Goal: Transaction & Acquisition: Purchase product/service

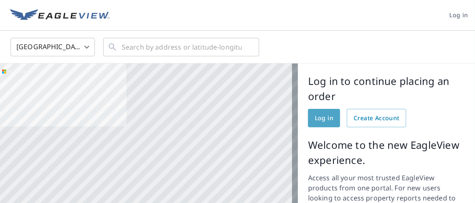
click at [325, 119] on span "Log in" at bounding box center [324, 118] width 19 height 11
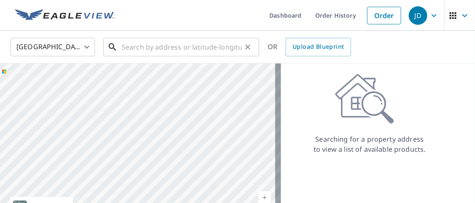
click at [131, 50] on input "text" at bounding box center [182, 47] width 120 height 24
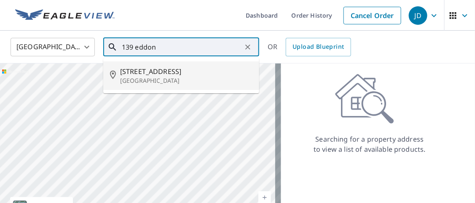
click at [131, 77] on p "[GEOGRAPHIC_DATA]" at bounding box center [186, 81] width 132 height 8
type input "[STREET_ADDRESS]"
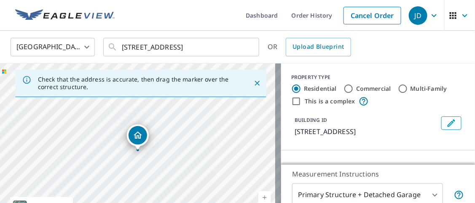
click at [131, 138] on div "Dropped pin, building 1, Residential property, 139 Eddon Dr East Haven, CT 06512" at bounding box center [137, 135] width 19 height 19
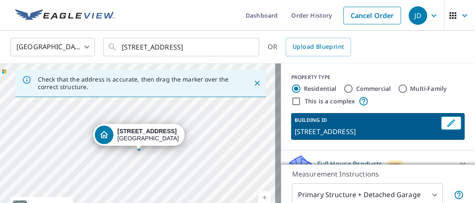
click at [168, 171] on div "[STREET_ADDRESS]" at bounding box center [140, 152] width 281 height 177
click at [158, 147] on div "[STREET_ADDRESS]" at bounding box center [139, 137] width 92 height 26
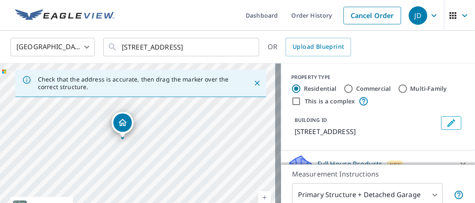
drag, startPoint x: 126, startPoint y: 152, endPoint x: 162, endPoint y: 144, distance: 36.6
click at [162, 144] on div "[STREET_ADDRESS]" at bounding box center [140, 152] width 281 height 177
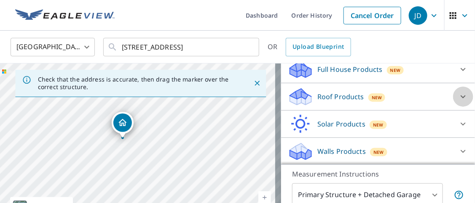
click at [460, 96] on icon at bounding box center [462, 97] width 5 height 3
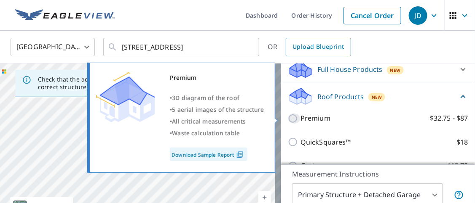
click at [288, 116] on input "Premium $32.75 - $87" at bounding box center [294, 119] width 13 height 10
checkbox input "true"
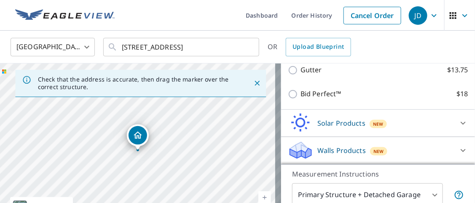
scroll to position [64, 0]
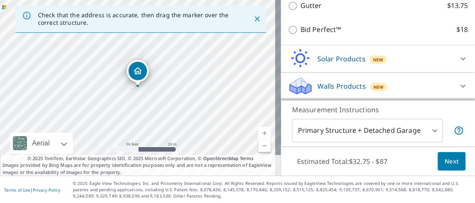
click at [450, 158] on span "Next" at bounding box center [451, 162] width 14 height 11
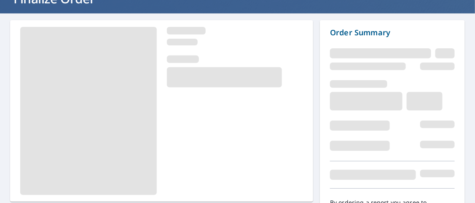
scroll to position [112, 0]
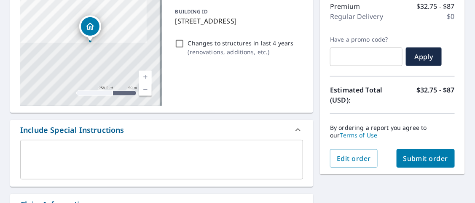
click at [423, 156] on span "Submit order" at bounding box center [425, 158] width 45 height 9
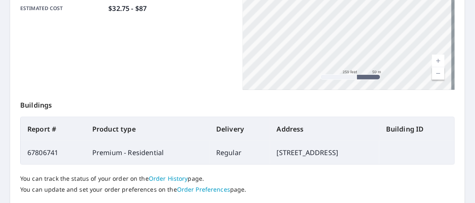
scroll to position [298, 0]
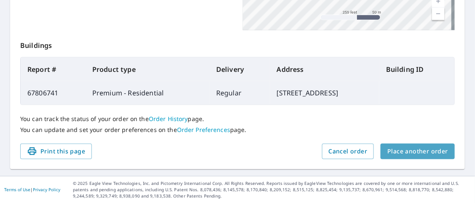
click at [399, 150] on span "Place another order" at bounding box center [417, 152] width 61 height 11
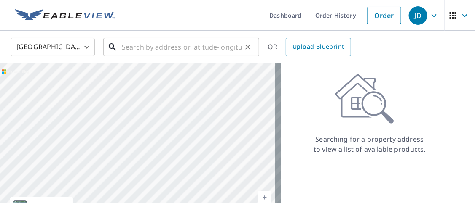
click at [147, 52] on input "text" at bounding box center [182, 47] width 120 height 24
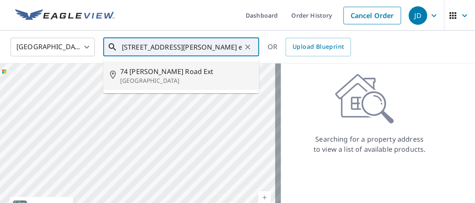
click at [137, 76] on span "74 [PERSON_NAME] Road Ext" at bounding box center [186, 72] width 132 height 10
type input "[STREET_ADDRESS][PERSON_NAME]"
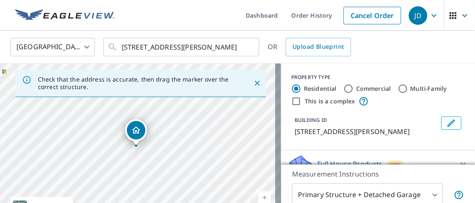
drag, startPoint x: 153, startPoint y: 155, endPoint x: 183, endPoint y: 150, distance: 29.9
click at [183, 150] on div "[STREET_ADDRESS][PERSON_NAME]" at bounding box center [140, 152] width 281 height 177
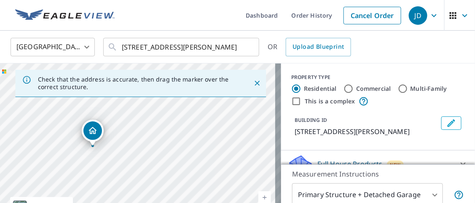
scroll to position [84, 0]
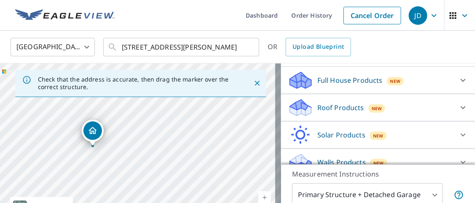
click at [458, 113] on icon at bounding box center [463, 108] width 10 height 10
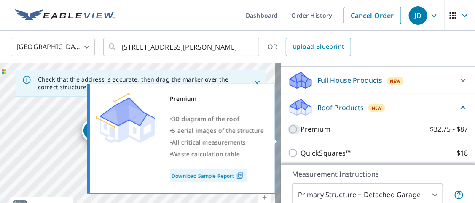
click at [288, 135] on input "Premium $32.75 - $87" at bounding box center [294, 130] width 13 height 10
checkbox input "true"
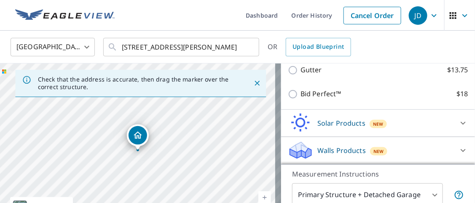
scroll to position [64, 0]
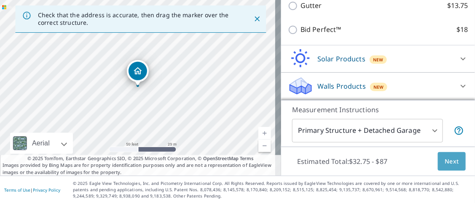
click at [450, 158] on span "Next" at bounding box center [451, 162] width 14 height 11
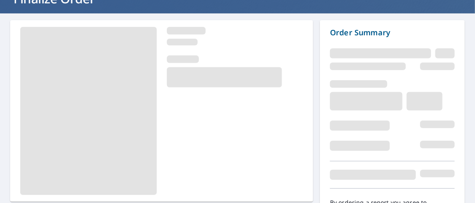
scroll to position [112, 0]
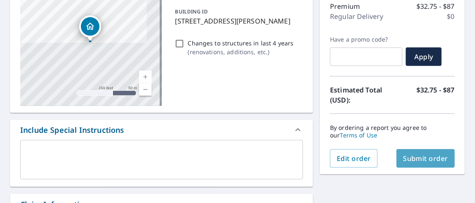
click at [422, 158] on span "Submit order" at bounding box center [425, 158] width 45 height 9
